Goal: Task Accomplishment & Management: Use online tool/utility

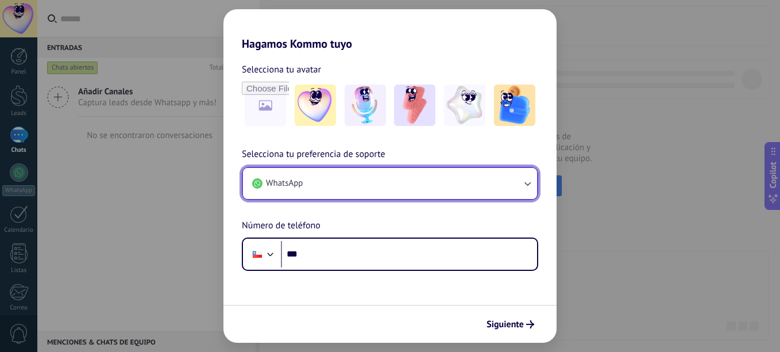
click at [357, 180] on button "WhatsApp" at bounding box center [390, 183] width 294 height 31
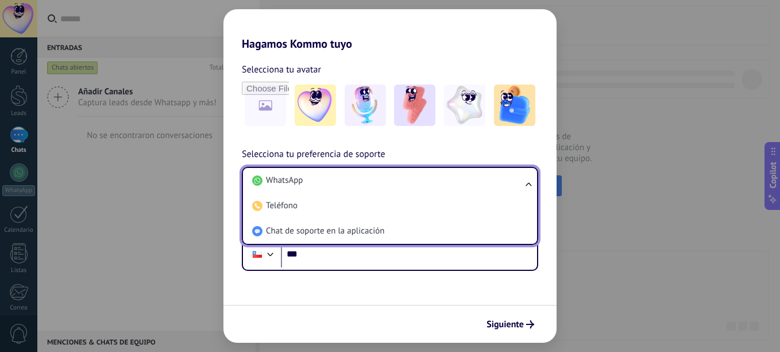
click at [357, 180] on li "WhatsApp" at bounding box center [388, 180] width 280 height 25
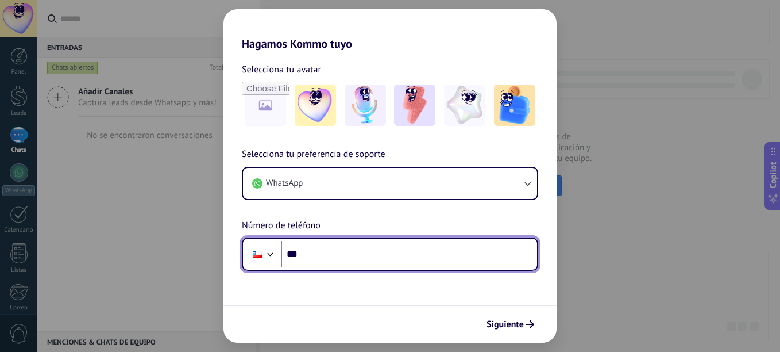
click at [408, 254] on input "***" at bounding box center [409, 254] width 256 height 26
click at [303, 254] on input "**********" at bounding box center [409, 254] width 256 height 26
type input "**********"
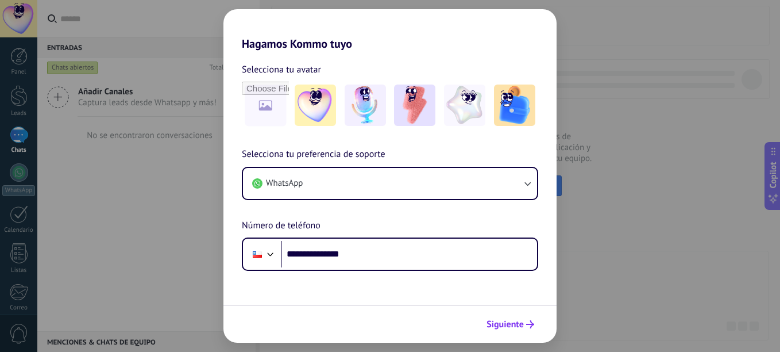
click at [521, 333] on button "Siguiente" at bounding box center [510, 324] width 58 height 20
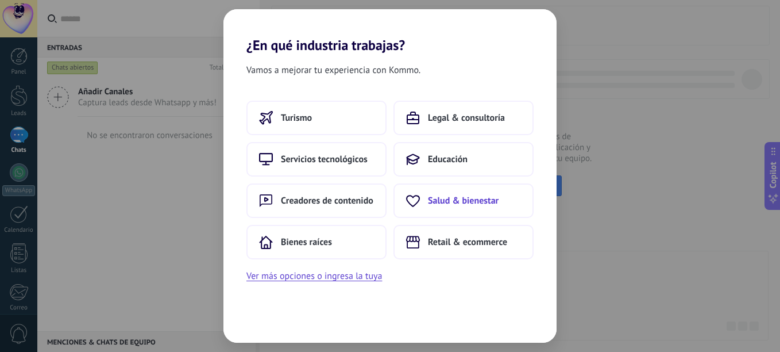
click at [471, 206] on span "Salud & bienestar" at bounding box center [463, 200] width 71 height 11
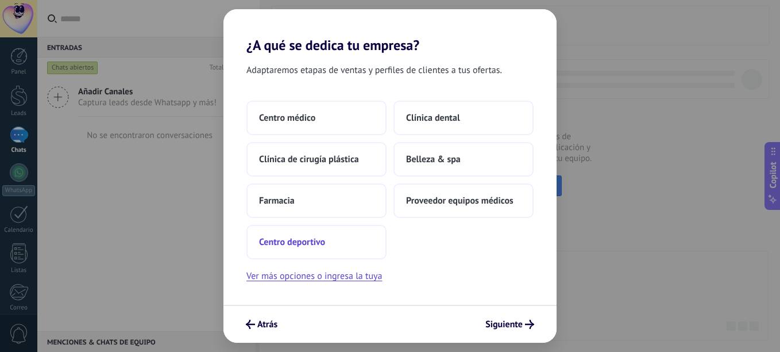
click at [322, 233] on button "Centro deportivo" at bounding box center [316, 242] width 140 height 34
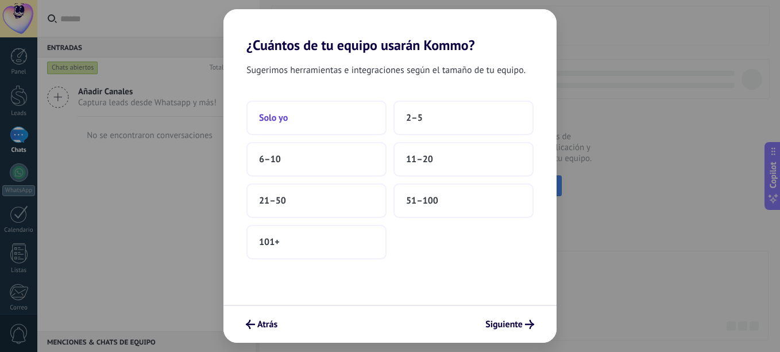
click at [341, 117] on button "Solo yo" at bounding box center [316, 118] width 140 height 34
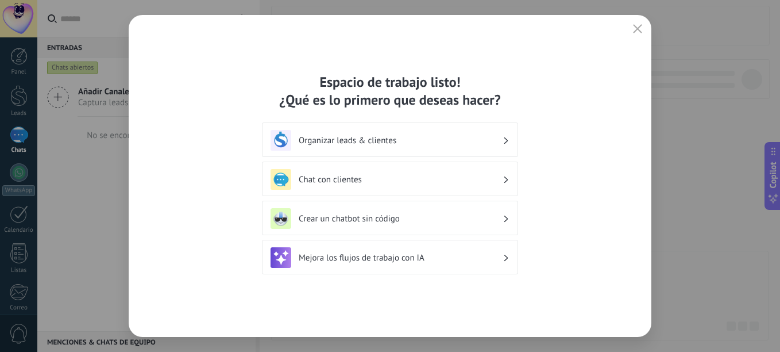
click at [380, 183] on h3 "Chat con clientes" at bounding box center [401, 179] width 204 height 11
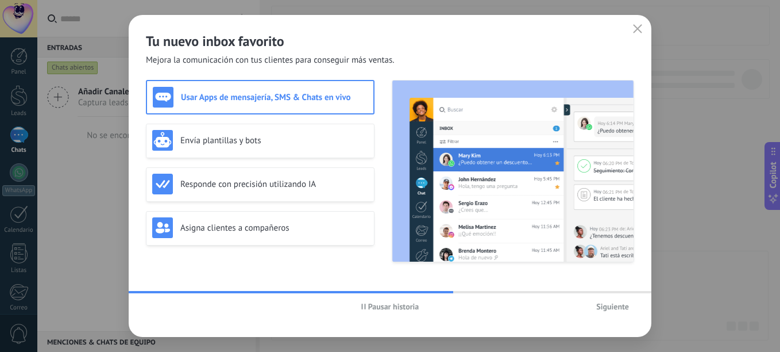
click at [299, 99] on h3 "Usar Apps de mensajería, SMS & Chats en vivo" at bounding box center [274, 97] width 187 height 11
click at [617, 304] on span "Siguiente" at bounding box center [612, 306] width 33 height 8
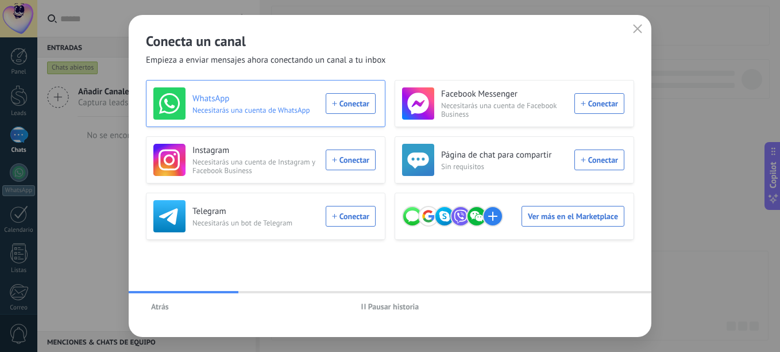
click at [355, 105] on div "WhatsApp Necesitarás una cuenta de WhatsApp Conectar" at bounding box center [264, 103] width 222 height 32
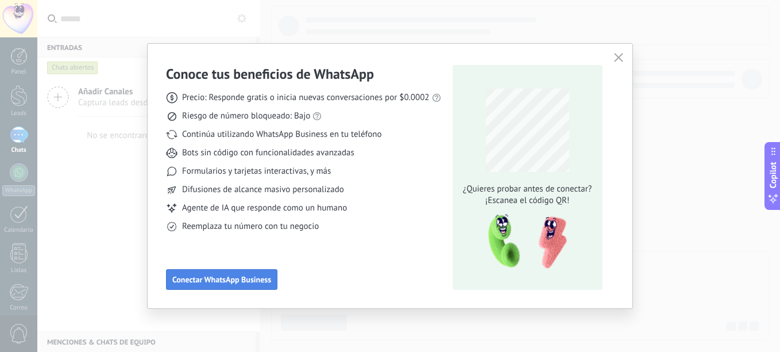
click at [261, 277] on span "Conectar WhatsApp Business" at bounding box center [221, 279] width 99 height 8
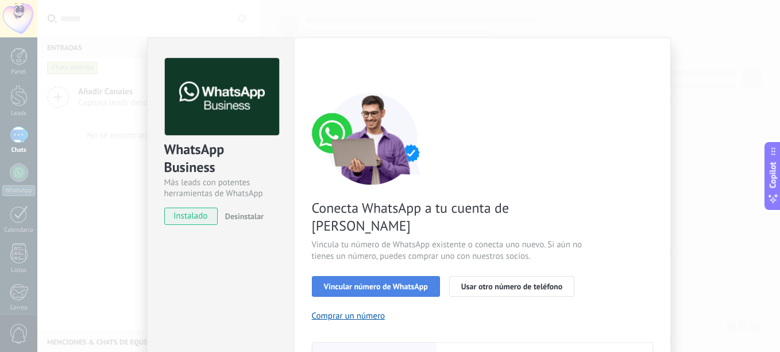
click at [328, 282] on span "Vincular número de WhatsApp" at bounding box center [376, 286] width 104 height 8
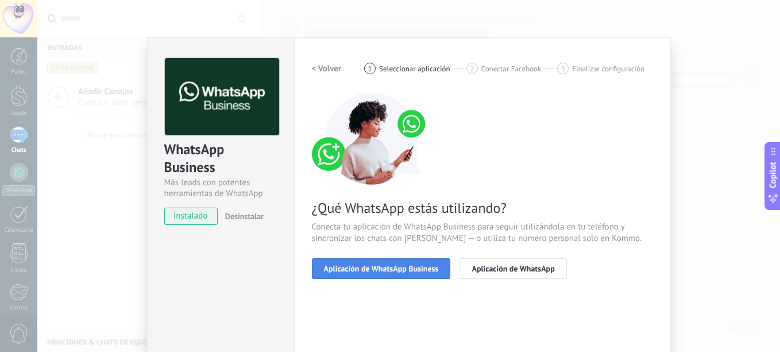
click at [392, 269] on span "Aplicación de WhatsApp Business" at bounding box center [381, 268] width 115 height 8
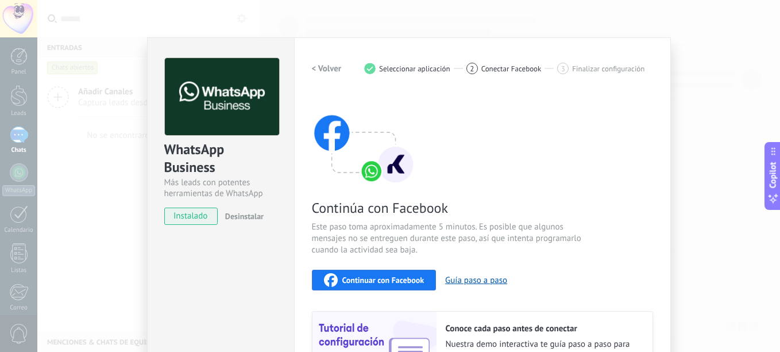
scroll to position [90, 0]
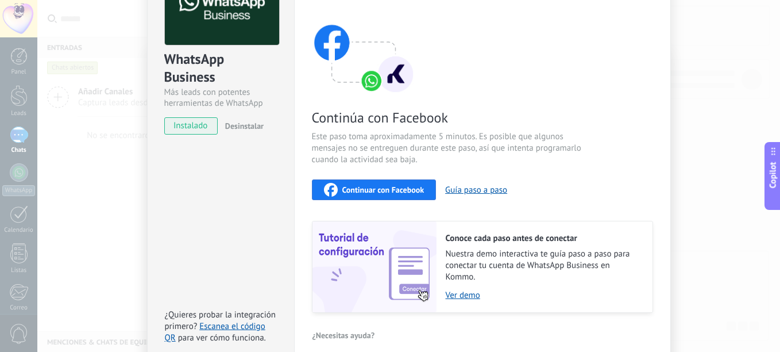
click at [198, 125] on span "instalado" at bounding box center [191, 125] width 52 height 17
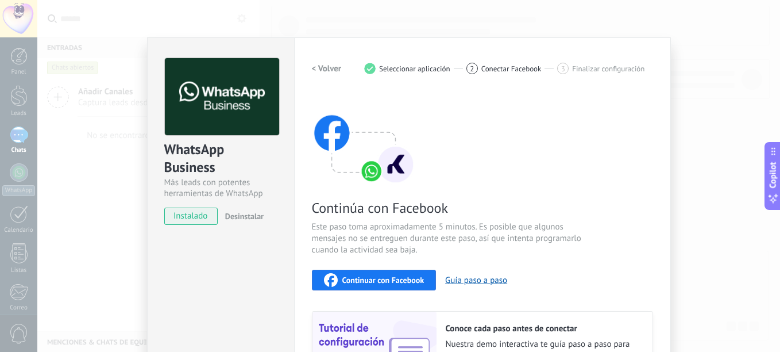
click at [321, 64] on h2 "< Volver" at bounding box center [327, 68] width 30 height 11
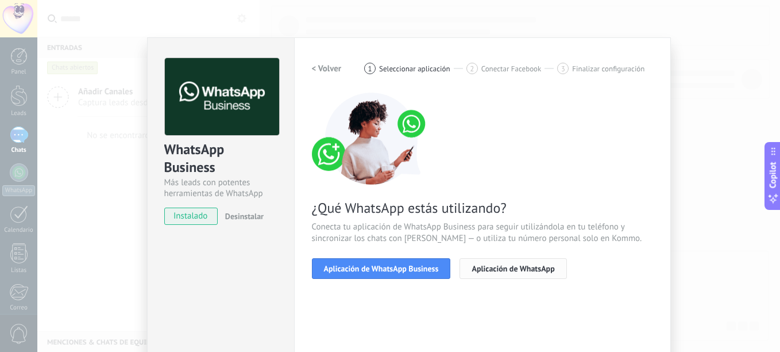
click at [516, 269] on span "Aplicación de WhatsApp" at bounding box center [513, 268] width 83 height 8
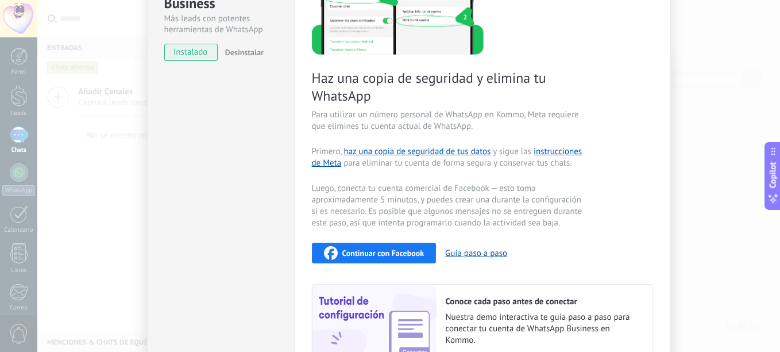
scroll to position [282, 0]
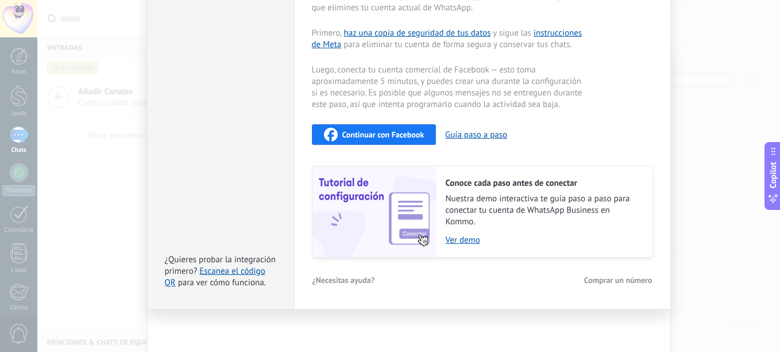
click at [627, 280] on span "Comprar un número" at bounding box center [618, 280] width 68 height 8
click at [380, 135] on span "Continuar con Facebook" at bounding box center [383, 134] width 82 height 8
